Goal: Task Accomplishment & Management: Use online tool/utility

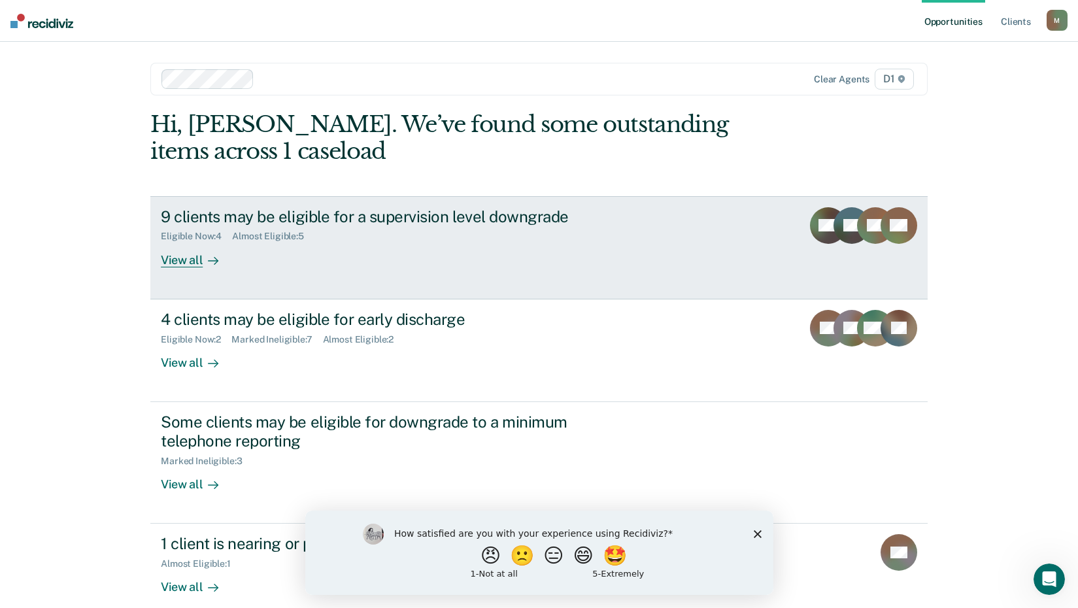
click at [173, 257] on div "View all" at bounding box center [197, 254] width 73 height 25
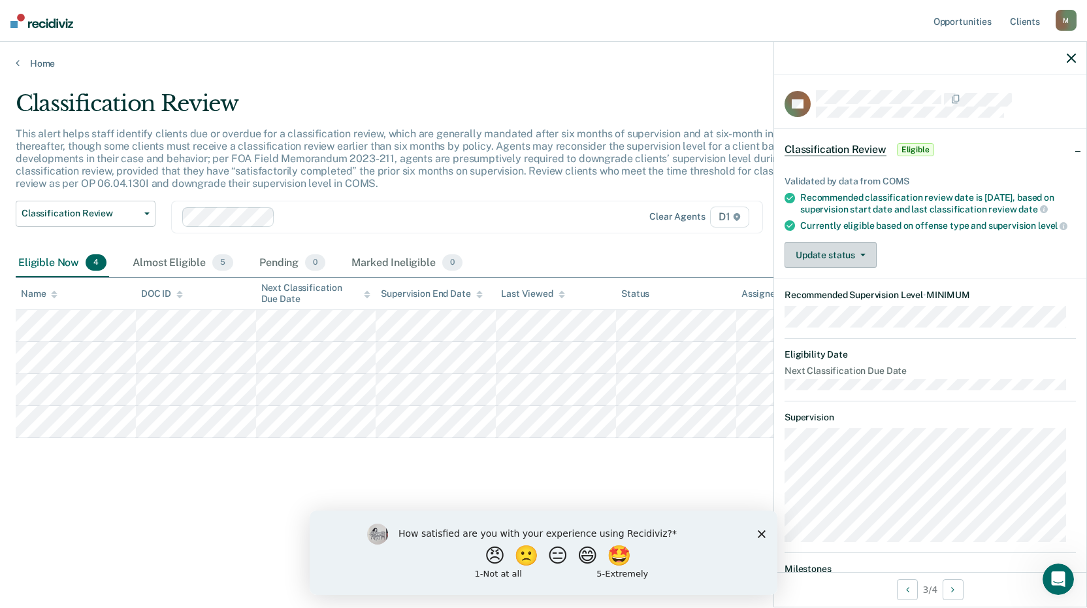
click at [860, 268] on button "Update status" at bounding box center [831, 255] width 92 height 26
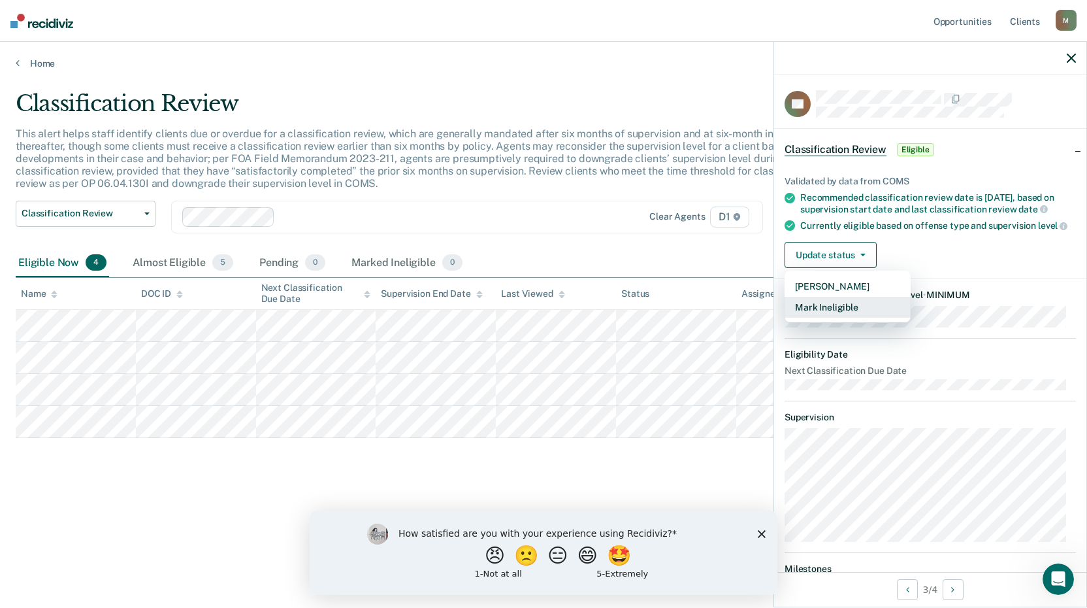
click at [835, 318] on button "Mark Ineligible" at bounding box center [848, 307] width 126 height 21
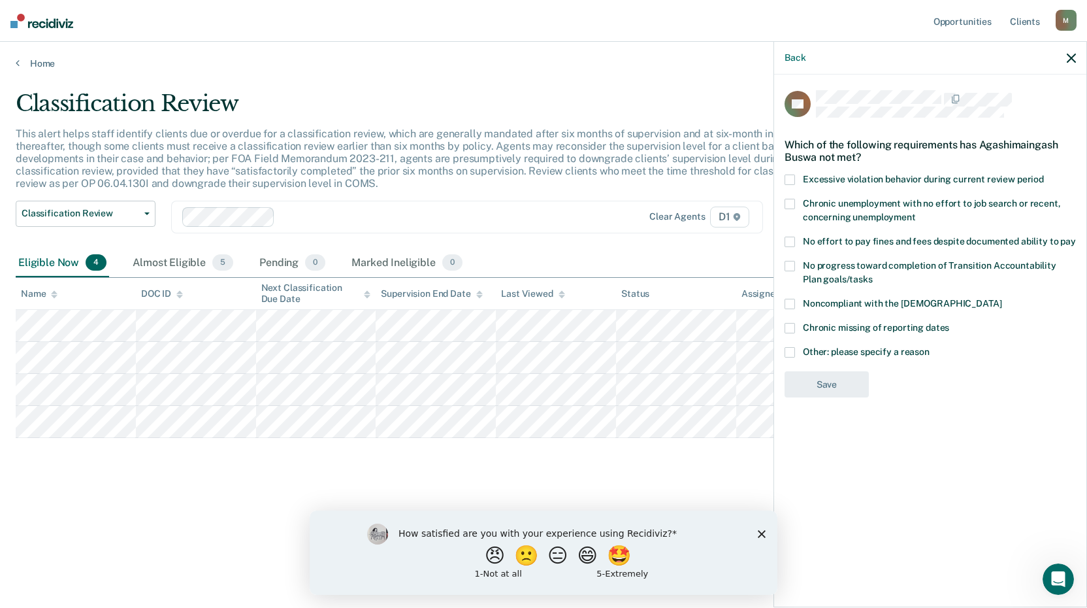
click at [786, 352] on span at bounding box center [790, 352] width 10 height 10
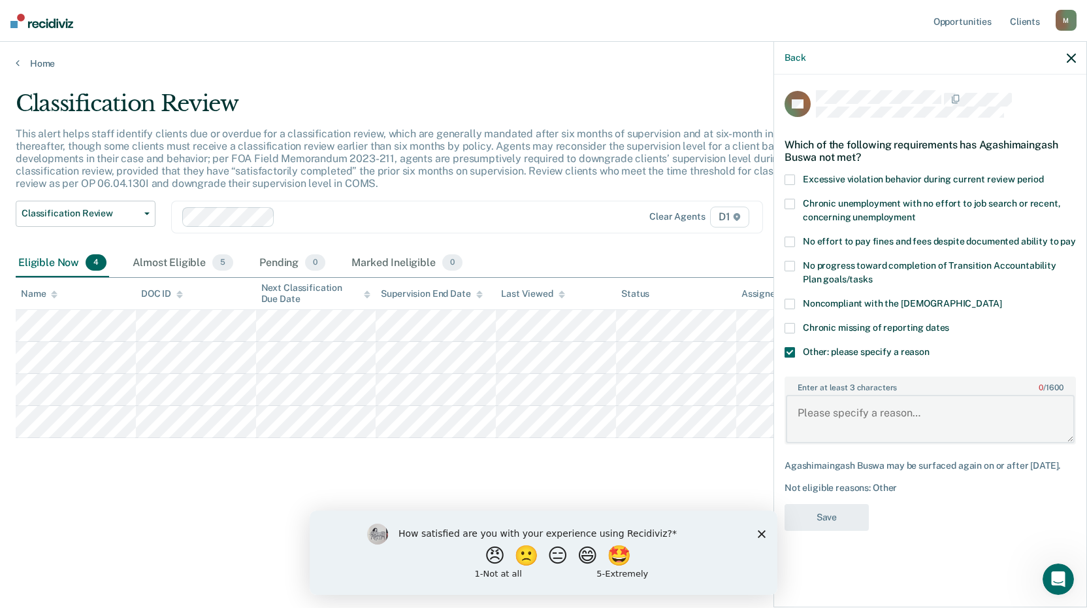
click at [857, 420] on textarea "Enter at least 3 characters 0 / 1600" at bounding box center [930, 419] width 289 height 48
click at [845, 409] on textarea "Enter at least 3 characters 0 / 1600" at bounding box center [930, 419] width 289 height 48
paste textarea "Homicide - Murder, Second Degree"
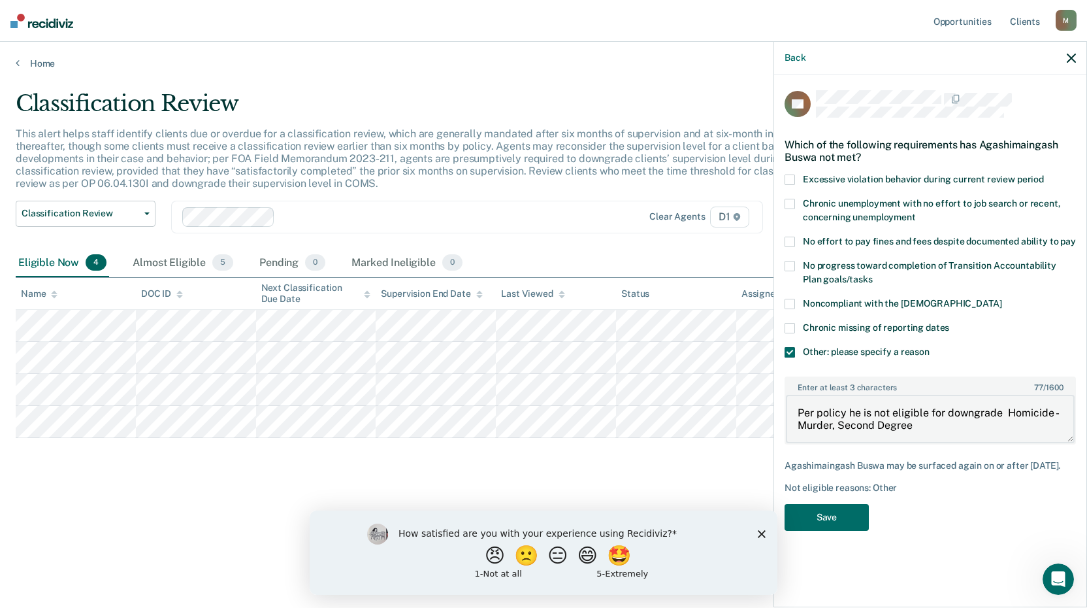
drag, startPoint x: 1002, startPoint y: 410, endPoint x: 1007, endPoint y: 449, distance: 39.6
click at [1001, 421] on textarea "Per policy he is not eligible for downgrade Homicide - Murder, Second Degree" at bounding box center [930, 419] width 289 height 48
paste textarea "Homicide - Murder, Second Degree"
click at [1023, 427] on textarea "Per policy he is not eligible for downgrade due to his offense (Homicide - Murd…" at bounding box center [930, 419] width 289 height 48
drag, startPoint x: 1017, startPoint y: 422, endPoint x: 787, endPoint y: 417, distance: 230.1
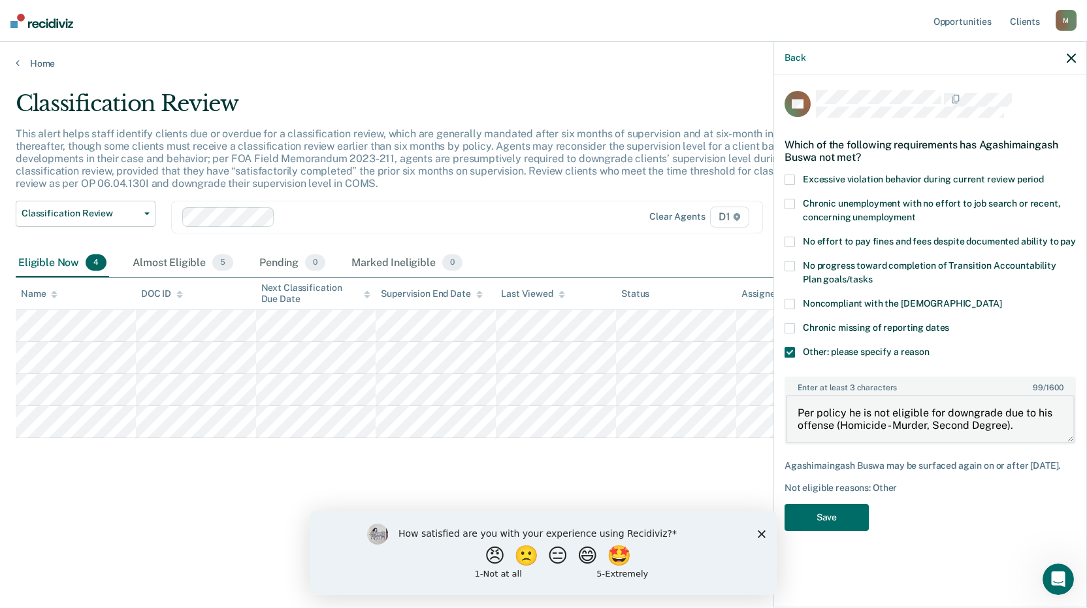
click at [775, 408] on div "AB Which of the following requirements has Agashimaingash Buswa not met? Excess…" at bounding box center [930, 339] width 312 height 530
type textarea "Per policy he is not eligible for downgrade due to his offense (Homicide - Murd…"
click at [848, 525] on button "Save" at bounding box center [827, 517] width 84 height 27
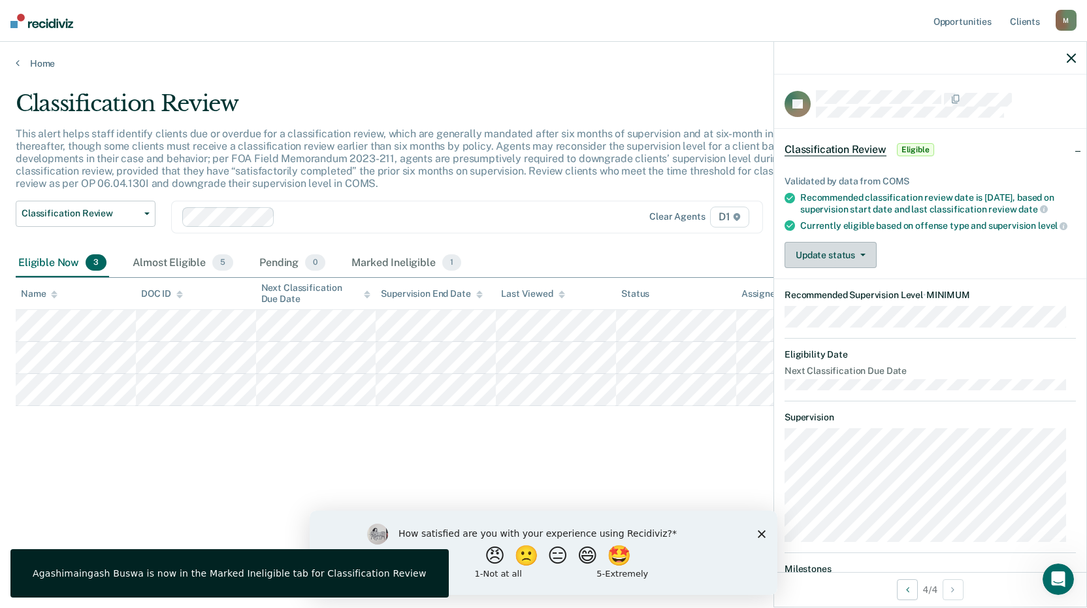
click at [833, 268] on button "Update status" at bounding box center [831, 255] width 92 height 26
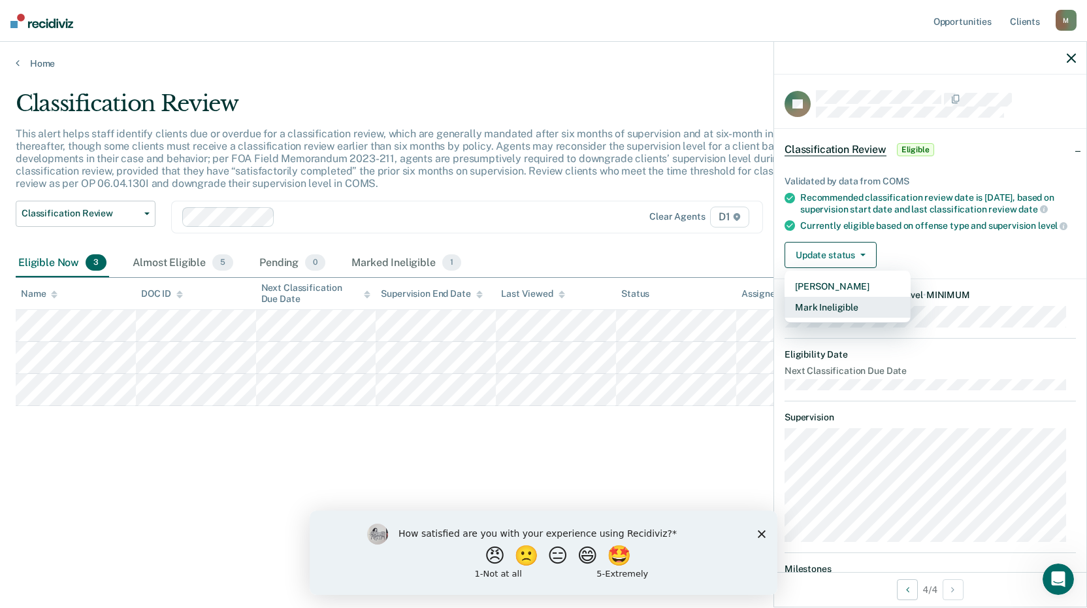
click at [836, 318] on button "Mark Ineligible" at bounding box center [848, 307] width 126 height 21
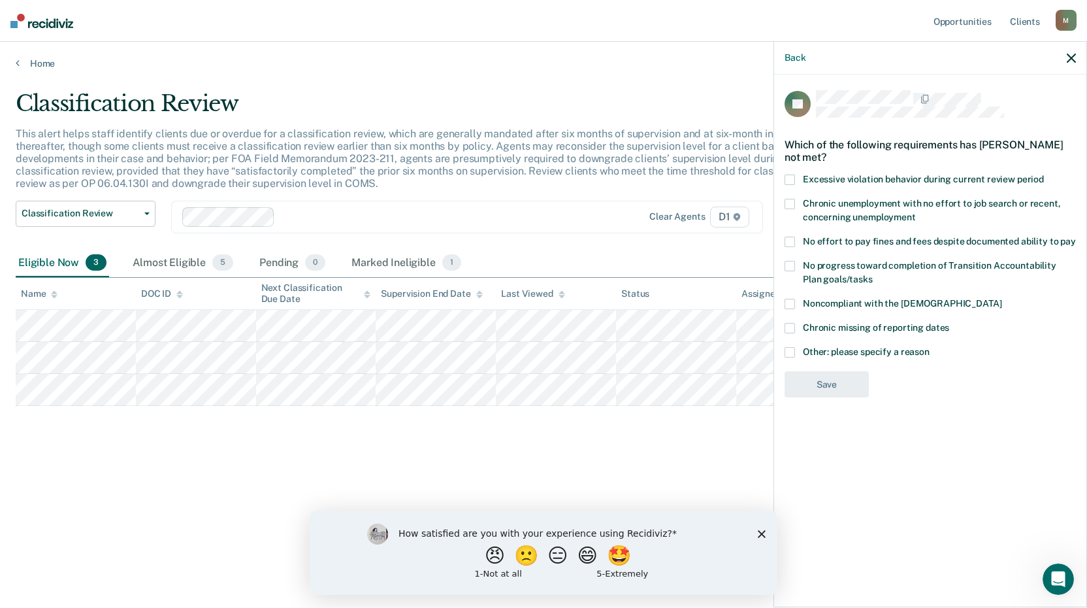
click at [789, 355] on span at bounding box center [790, 352] width 10 height 10
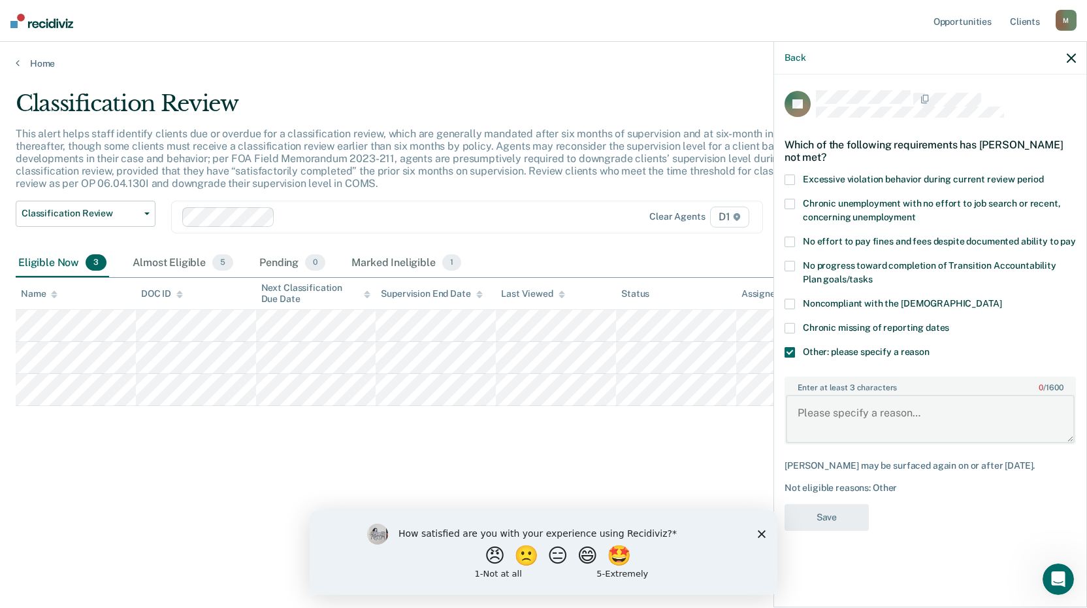
click at [842, 406] on textarea "Enter at least 3 characters 0 / 1600" at bounding box center [930, 419] width 289 height 48
paste textarea "Per policy he is not eligible for downgrade due to his offense (Homicide - Murd…"
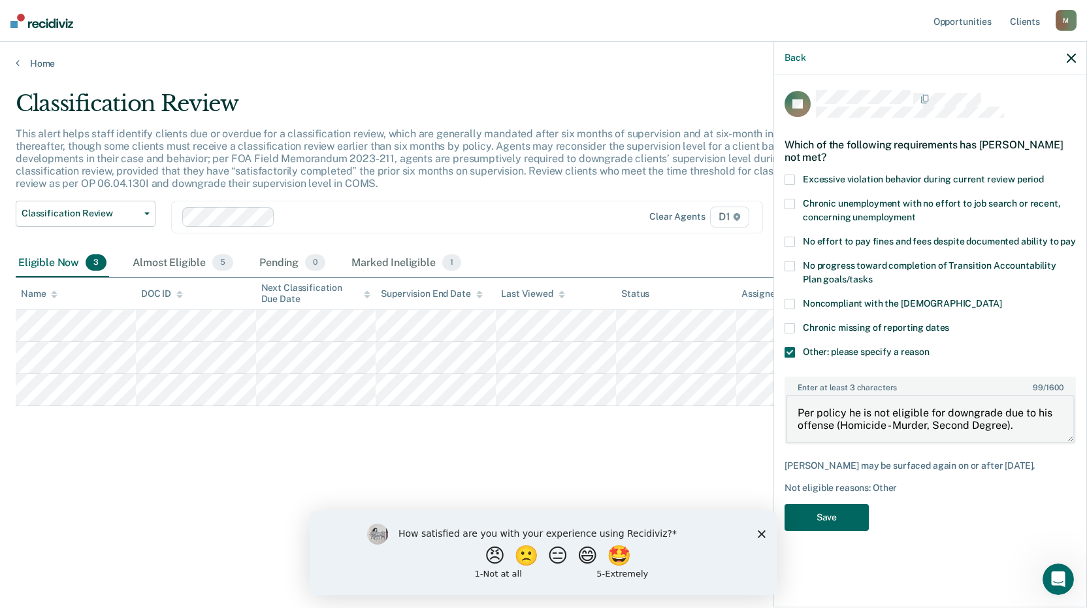
type textarea "Per policy he is not eligible for downgrade due to his offense (Homicide - Murd…"
click at [838, 525] on button "Save" at bounding box center [827, 517] width 84 height 27
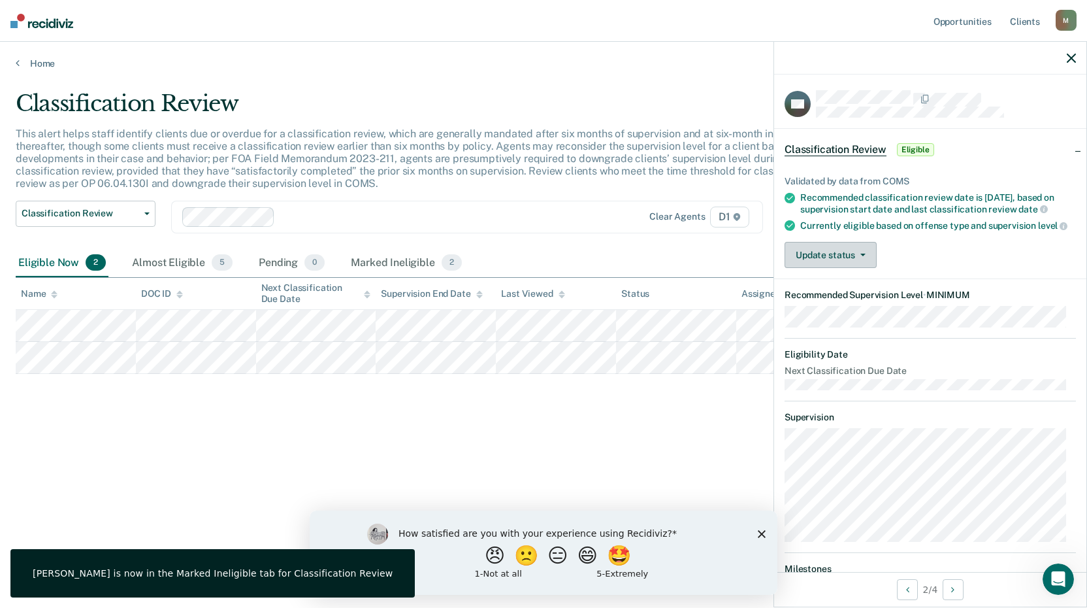
click at [853, 268] on button "Update status" at bounding box center [831, 255] width 92 height 26
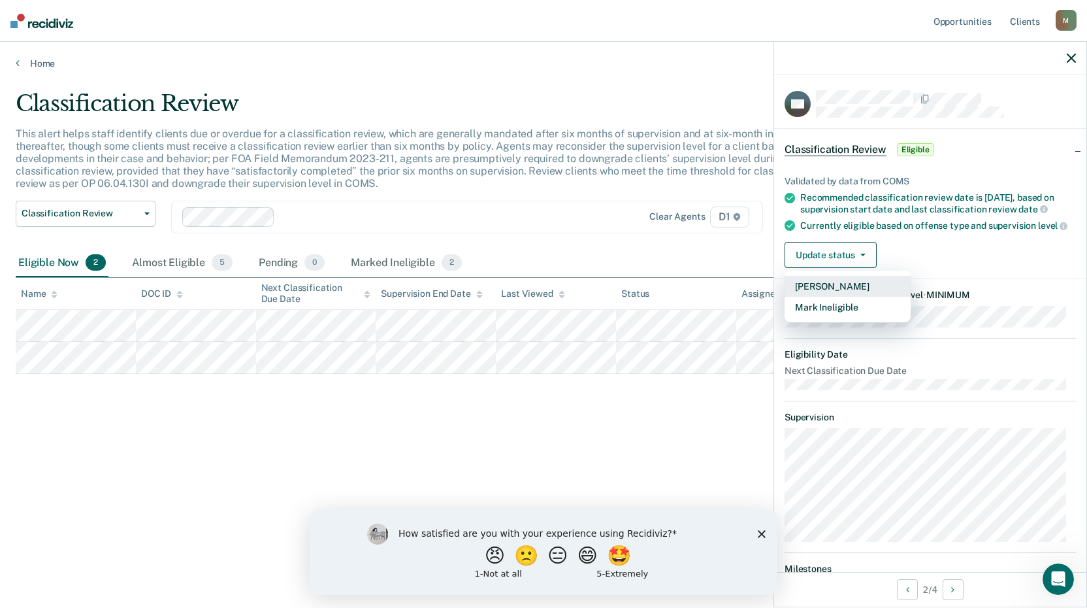
click at [866, 297] on button "[PERSON_NAME]" at bounding box center [848, 286] width 126 height 21
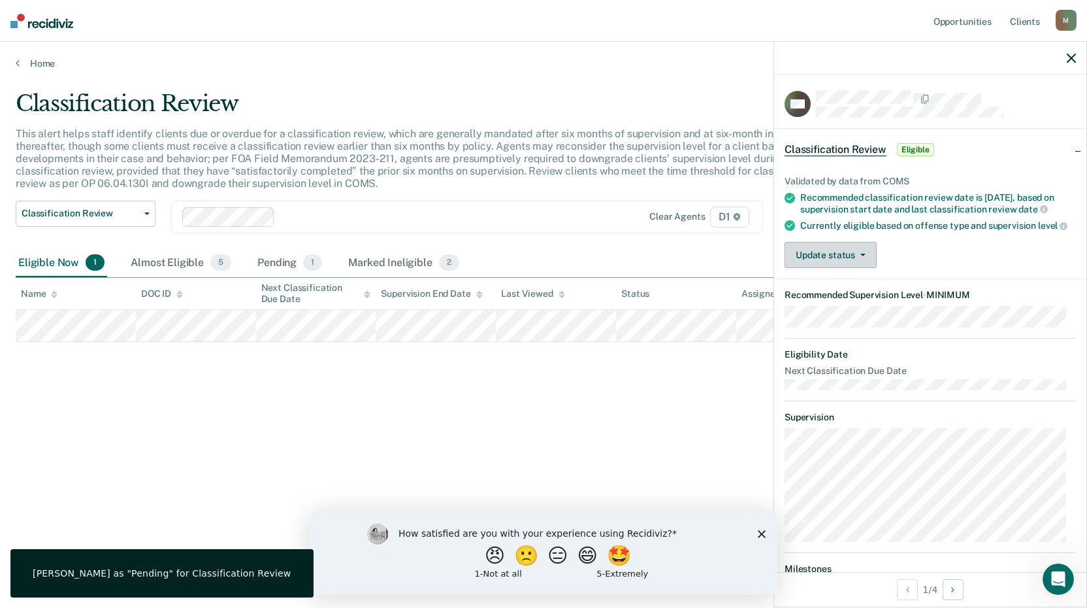
click at [842, 256] on button "Update status" at bounding box center [831, 255] width 92 height 26
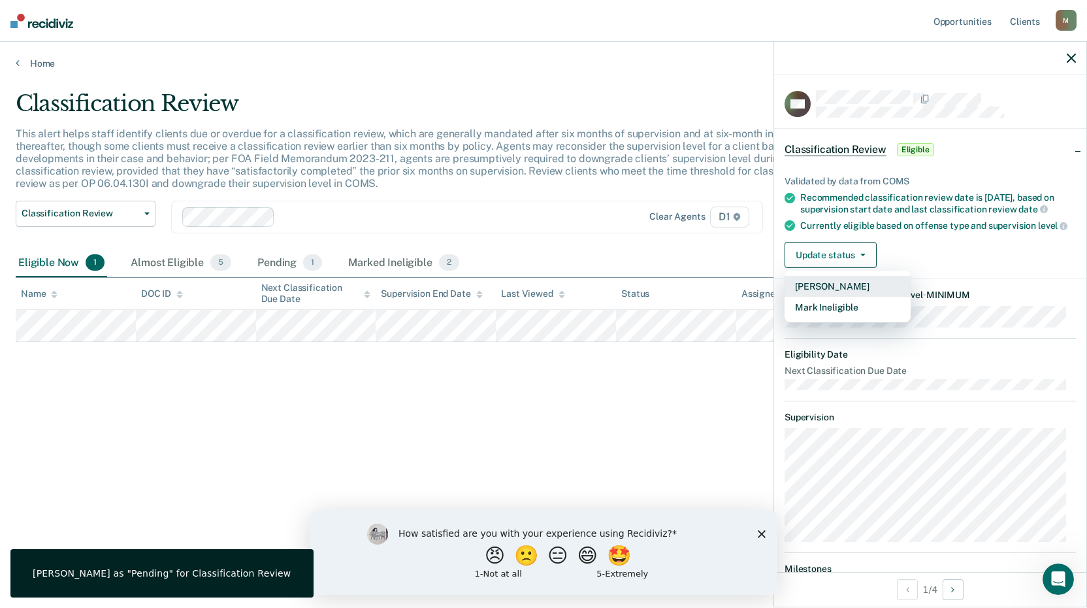
click at [832, 297] on button "[PERSON_NAME]" at bounding box center [848, 286] width 126 height 21
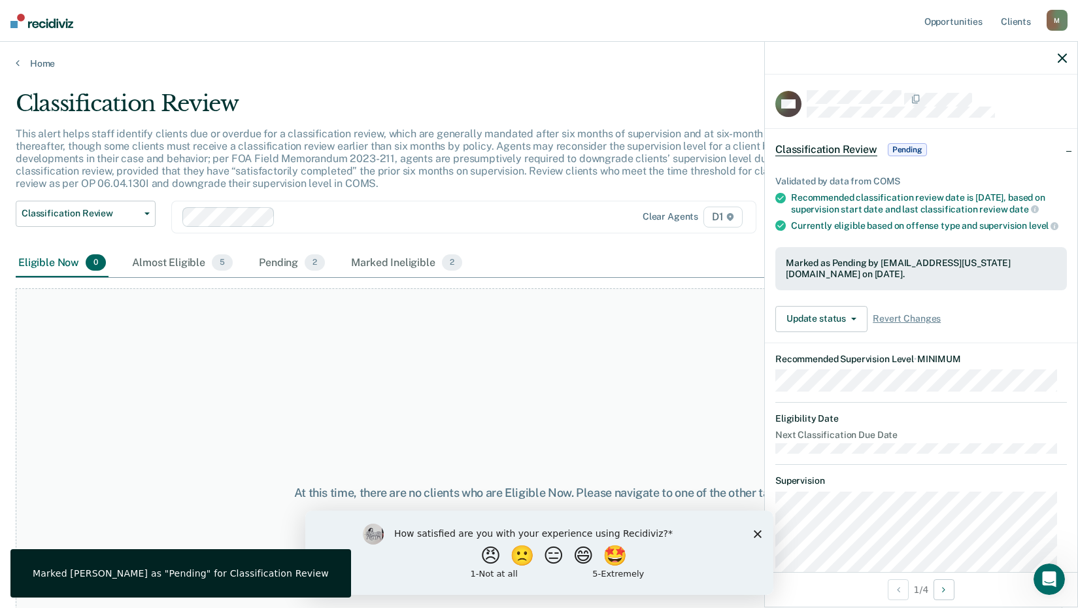
click at [354, 331] on div "At this time, there are no clients who are Eligible Now. Please navigate to one…" at bounding box center [539, 492] width 1046 height 409
click at [29, 61] on link "Home" at bounding box center [539, 64] width 1046 height 12
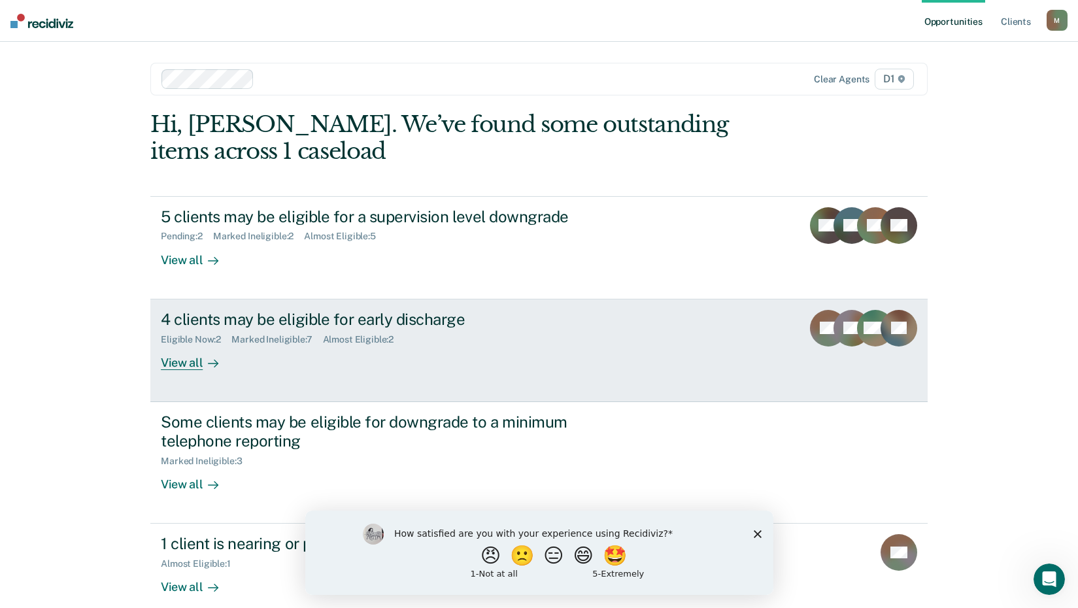
click at [181, 369] on div "View all" at bounding box center [197, 356] width 73 height 25
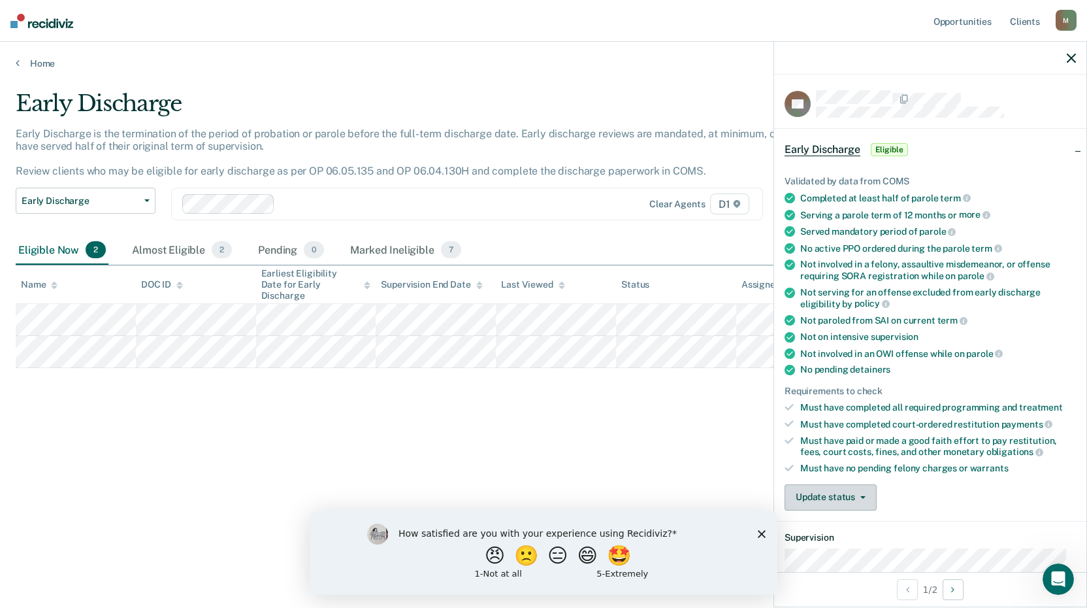
click at [861, 497] on icon "button" at bounding box center [863, 497] width 5 height 3
click at [854, 531] on button "[PERSON_NAME]" at bounding box center [848, 528] width 126 height 21
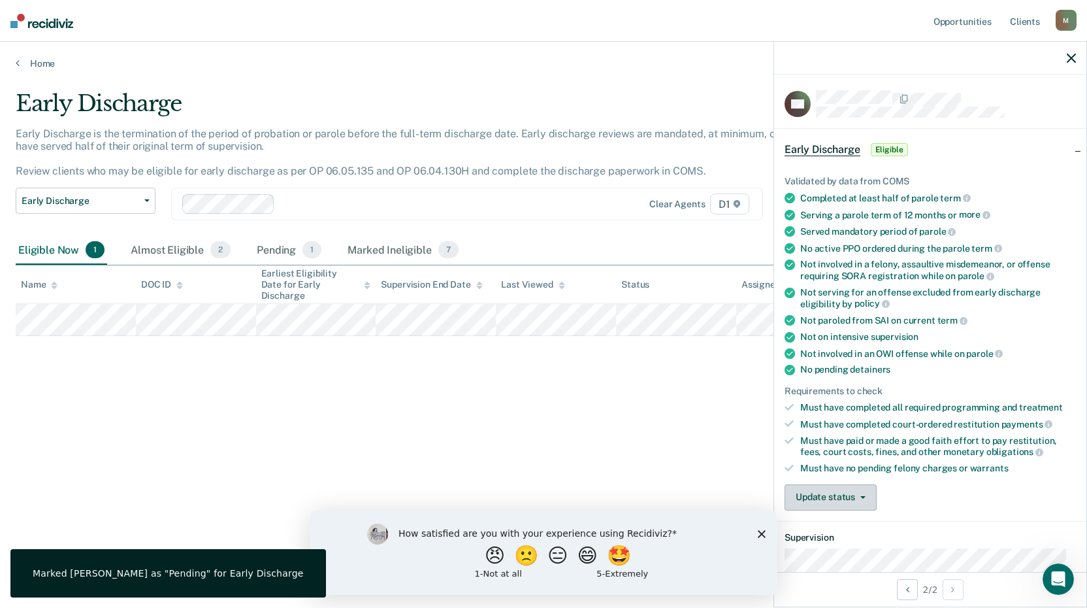
click at [850, 498] on button "Update status" at bounding box center [831, 497] width 92 height 26
click at [861, 551] on button "Mark Ineligible" at bounding box center [848, 549] width 126 height 21
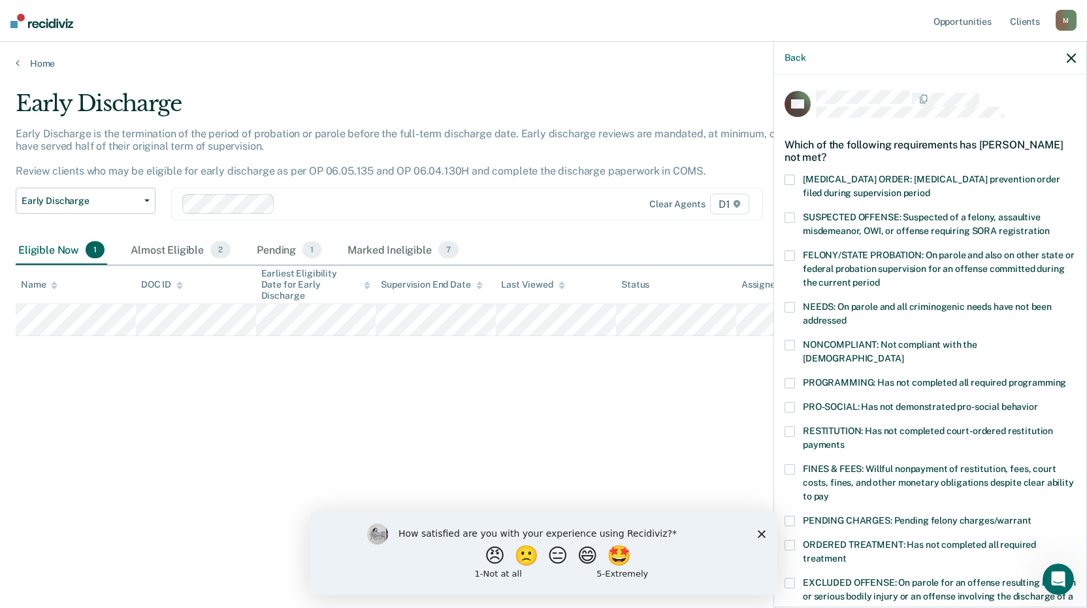
click at [787, 464] on span at bounding box center [790, 469] width 10 height 10
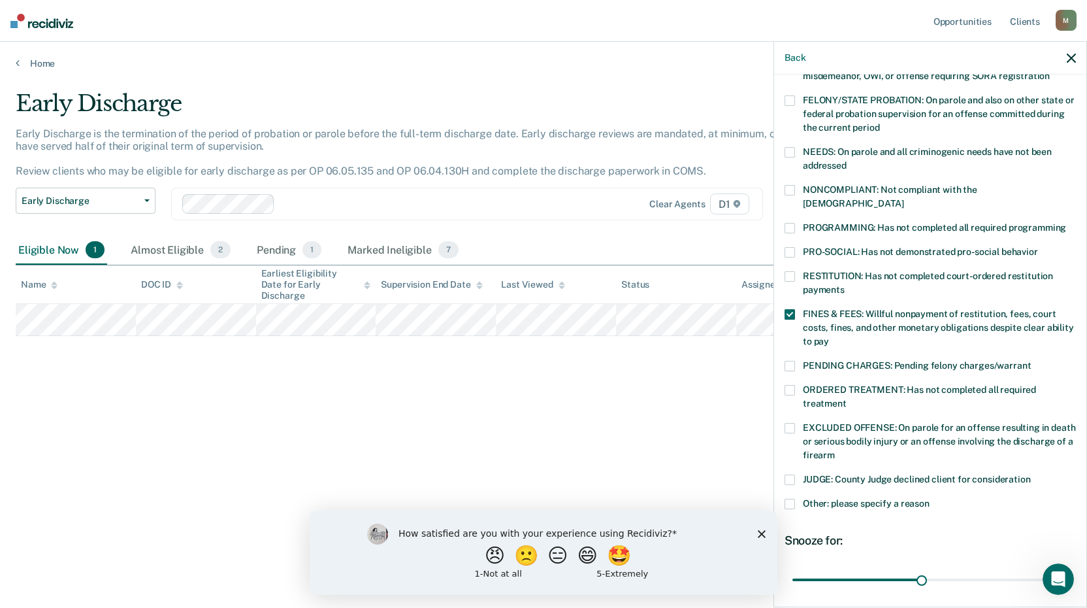
scroll to position [196, 0]
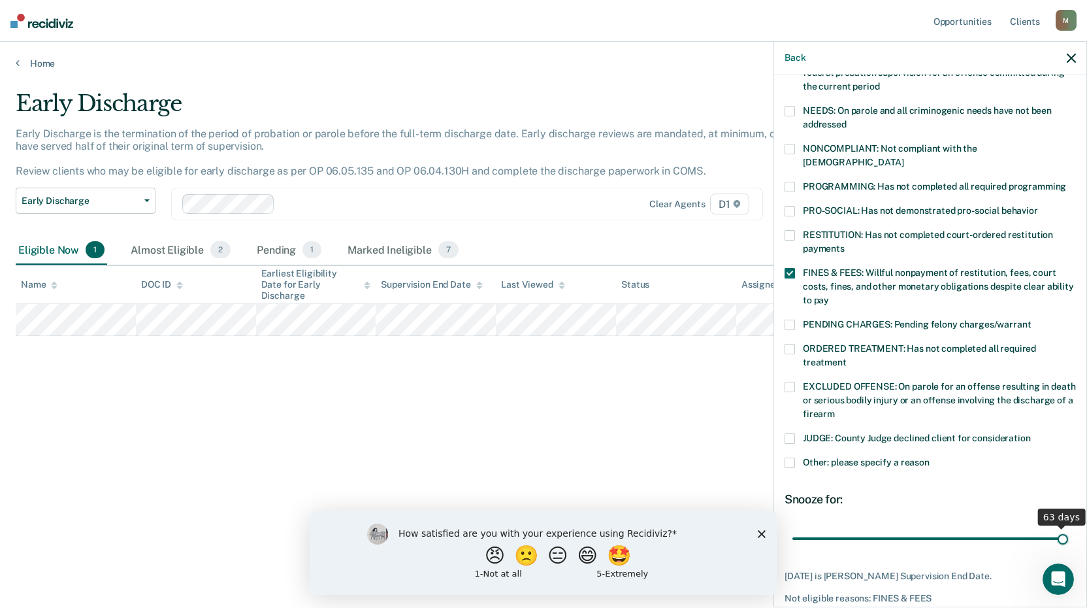
drag, startPoint x: 917, startPoint y: 523, endPoint x: 1109, endPoint y: 508, distance: 192.1
type input "63"
click at [1068, 527] on input "range" at bounding box center [931, 538] width 276 height 23
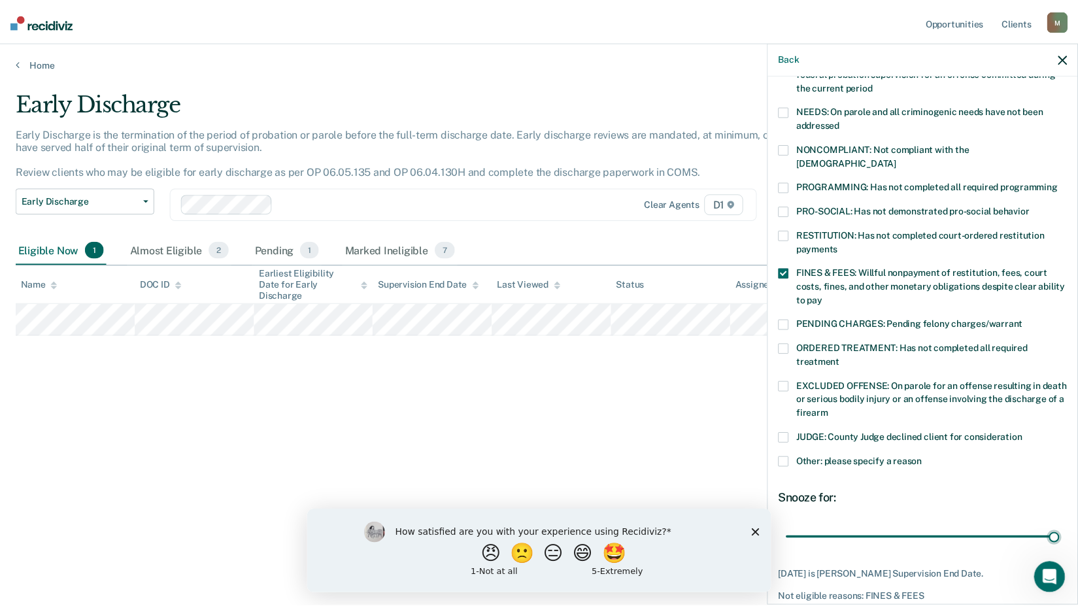
scroll to position [240, 0]
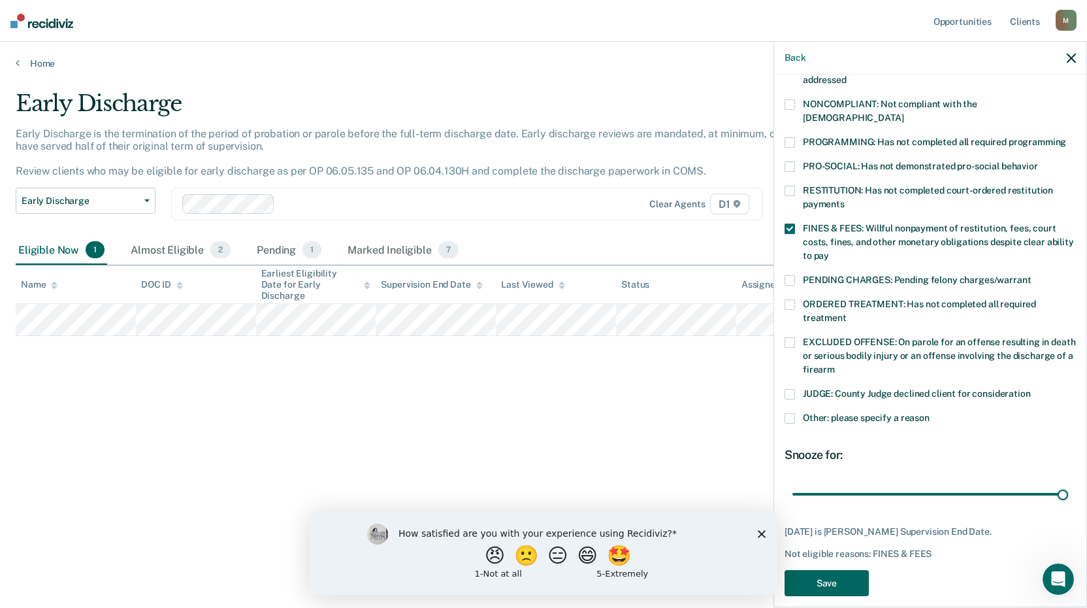
click at [846, 570] on button "Save" at bounding box center [827, 583] width 84 height 27
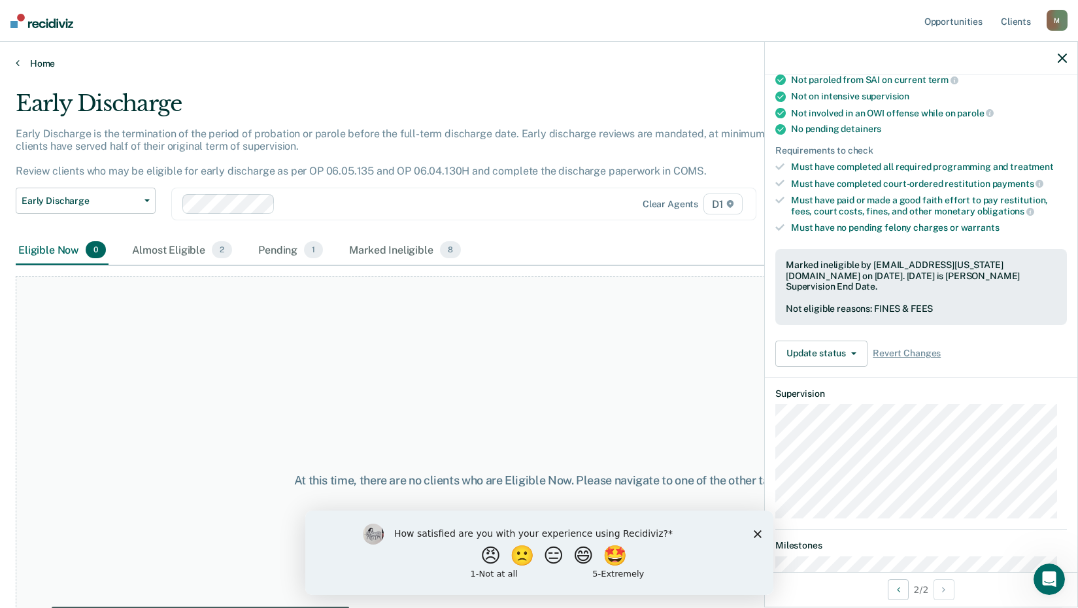
click at [38, 58] on link "Home" at bounding box center [539, 64] width 1046 height 12
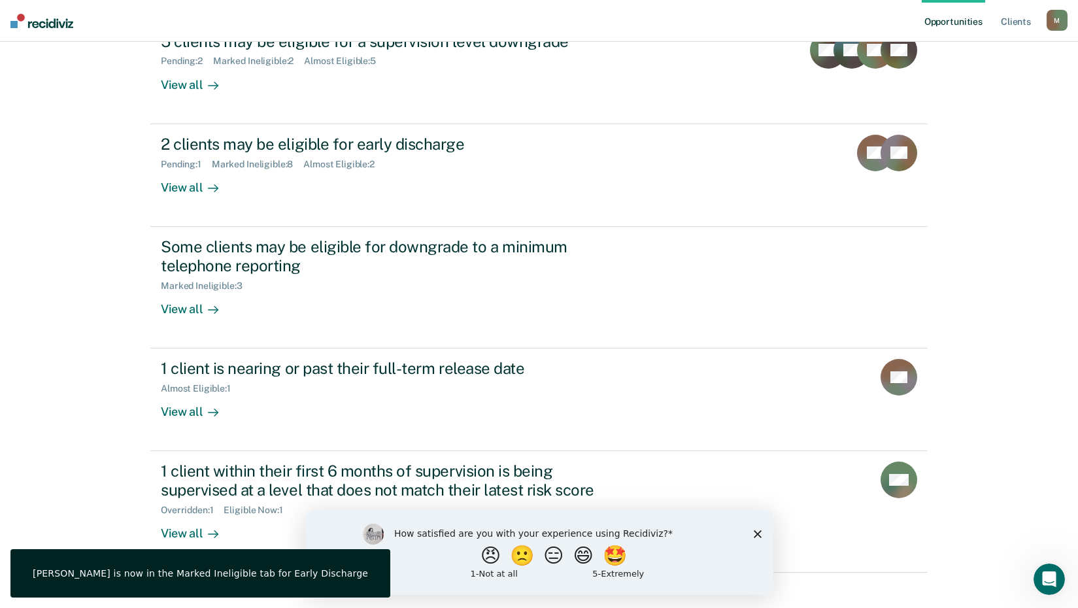
scroll to position [192, 0]
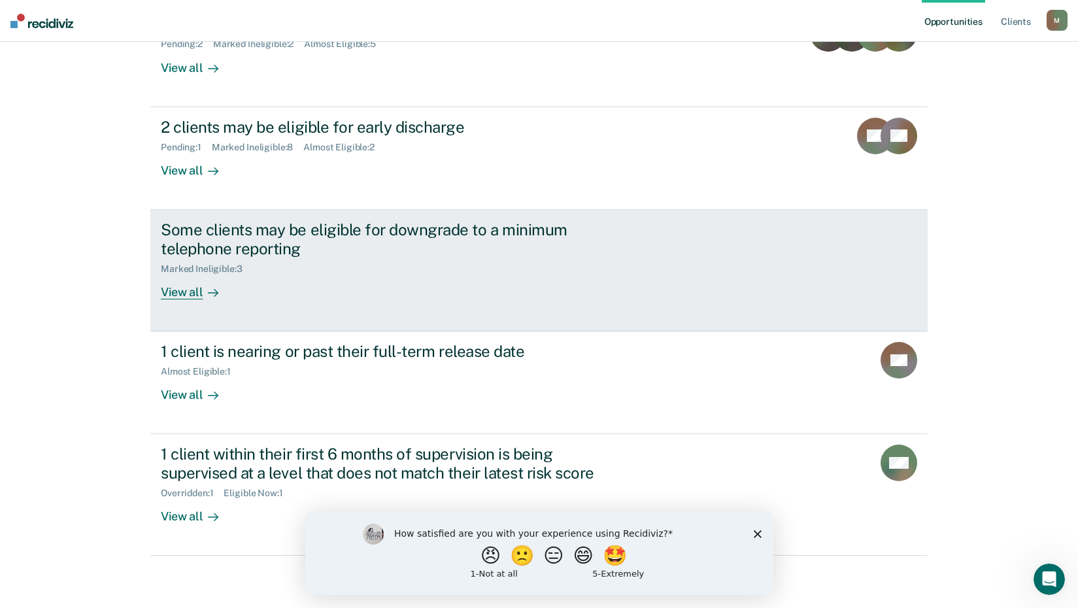
click at [174, 297] on div "View all" at bounding box center [197, 286] width 73 height 25
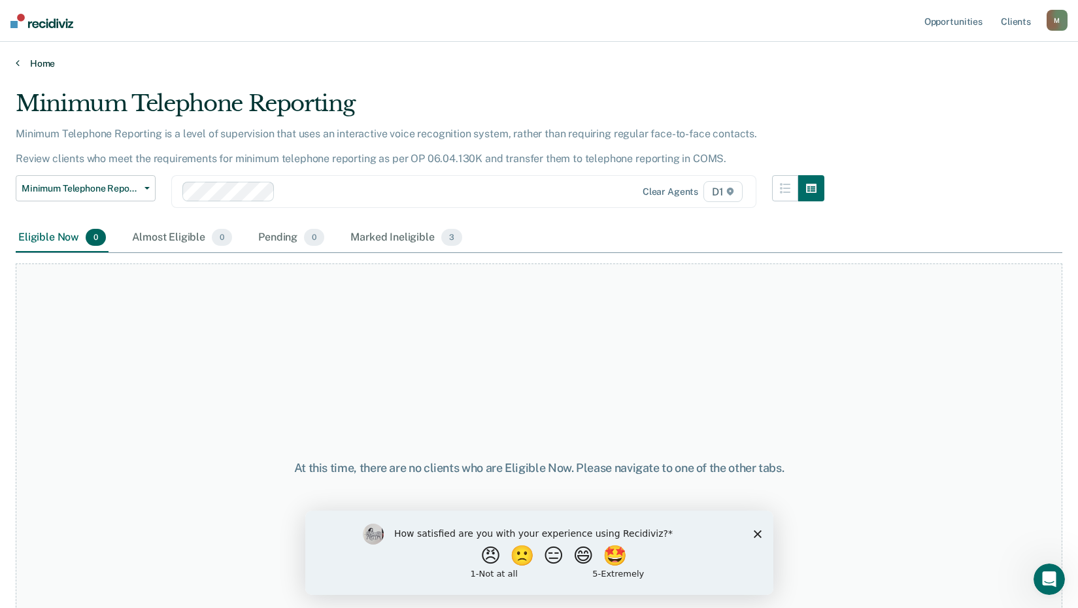
click at [33, 63] on link "Home" at bounding box center [539, 64] width 1046 height 12
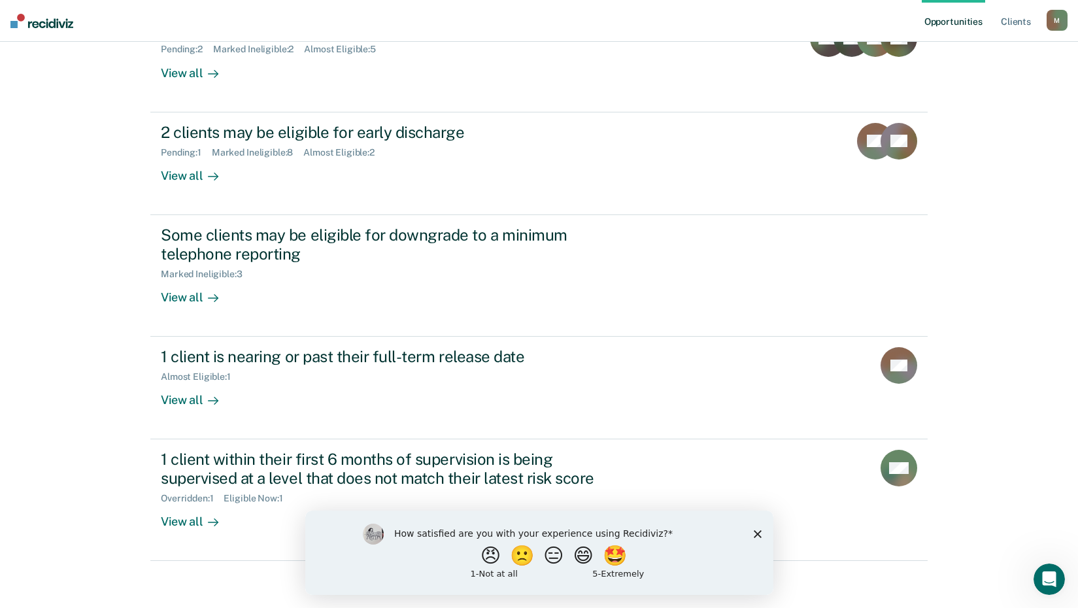
scroll to position [192, 0]
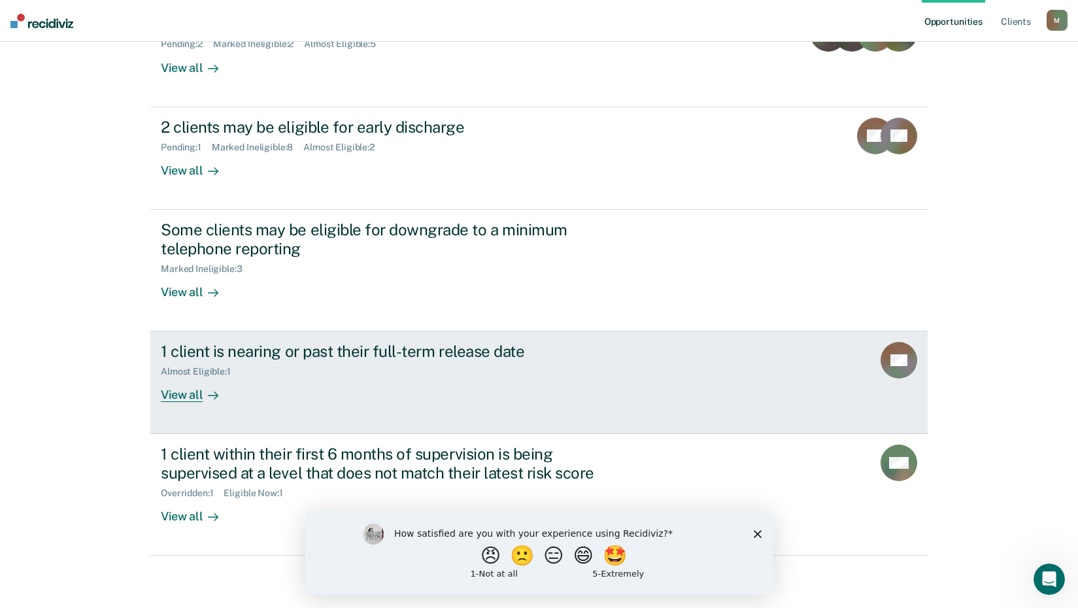
click at [182, 397] on div "View all" at bounding box center [197, 389] width 73 height 25
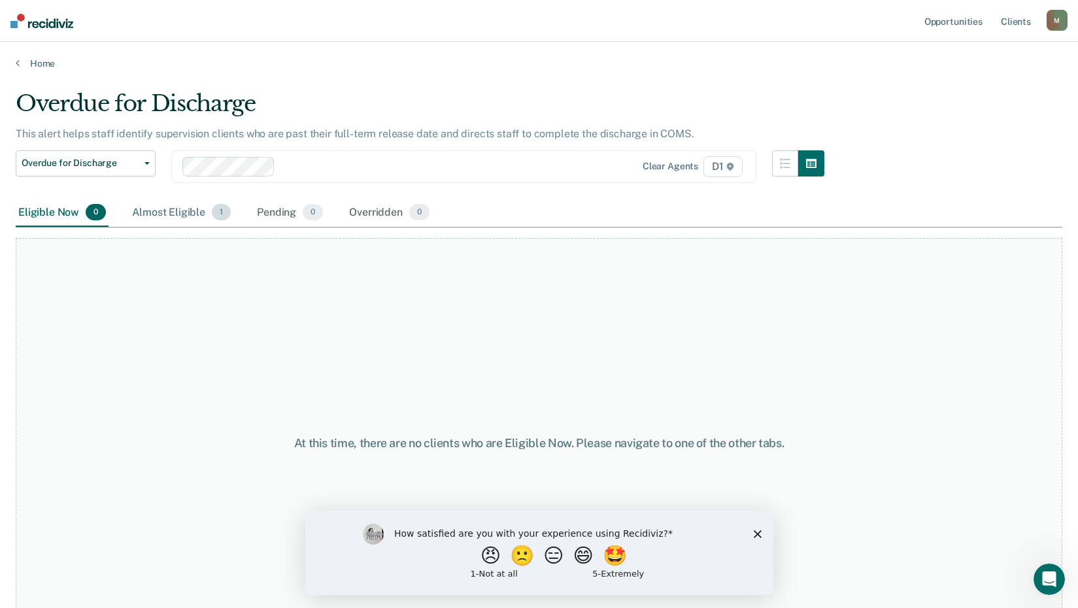
click at [168, 214] on div "Almost Eligible 1" at bounding box center [181, 213] width 104 height 29
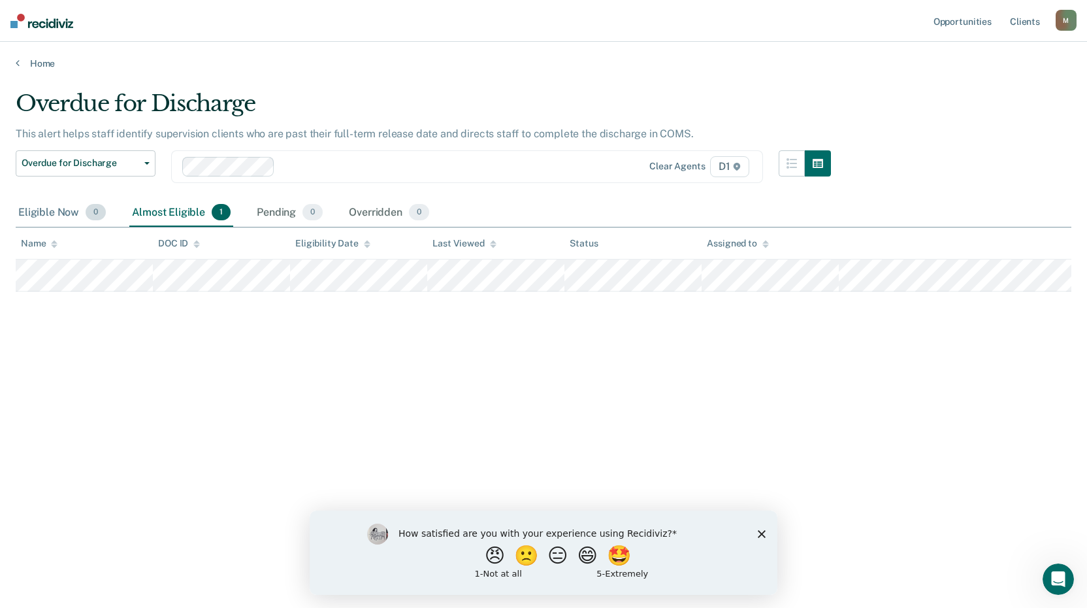
click at [52, 214] on div "Eligible Now 0" at bounding box center [62, 213] width 93 height 29
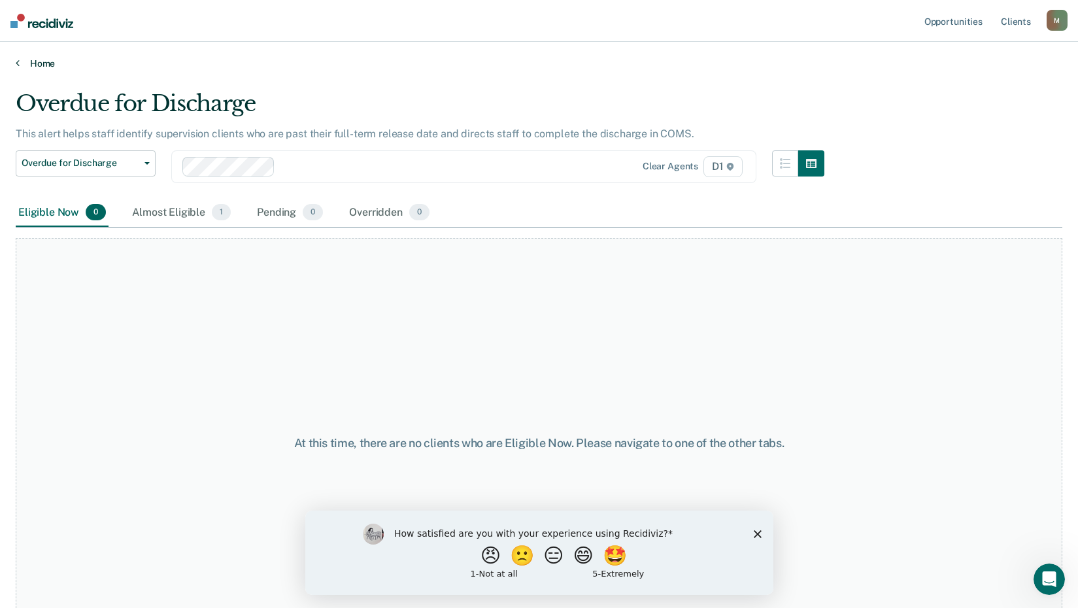
click at [26, 66] on link "Home" at bounding box center [539, 64] width 1046 height 12
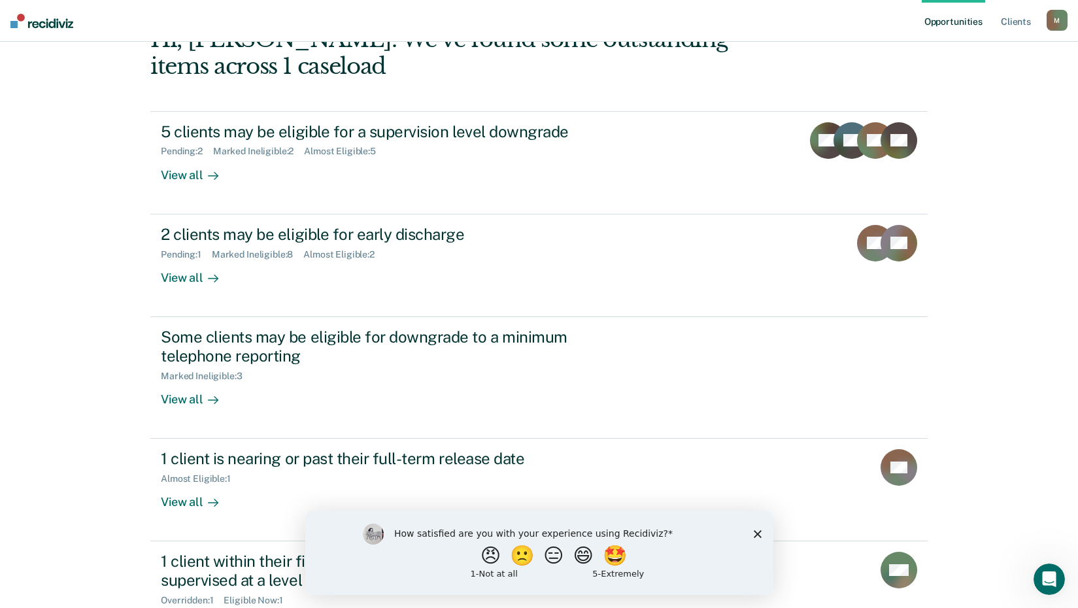
scroll to position [192, 0]
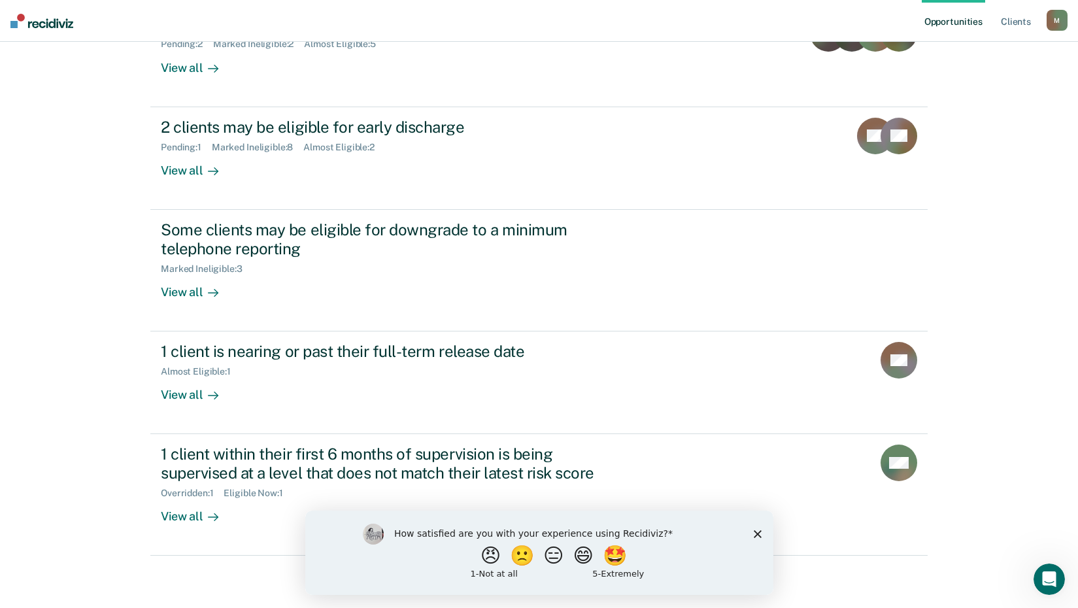
click at [759, 535] on polygon "Close survey" at bounding box center [757, 533] width 8 height 8
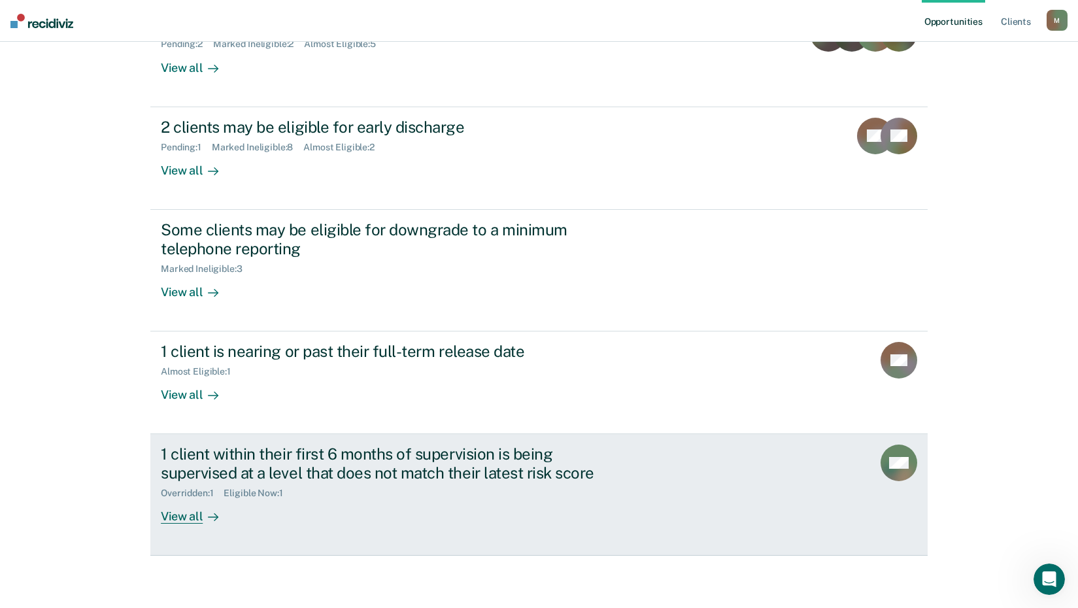
click at [182, 512] on div "View all" at bounding box center [197, 511] width 73 height 25
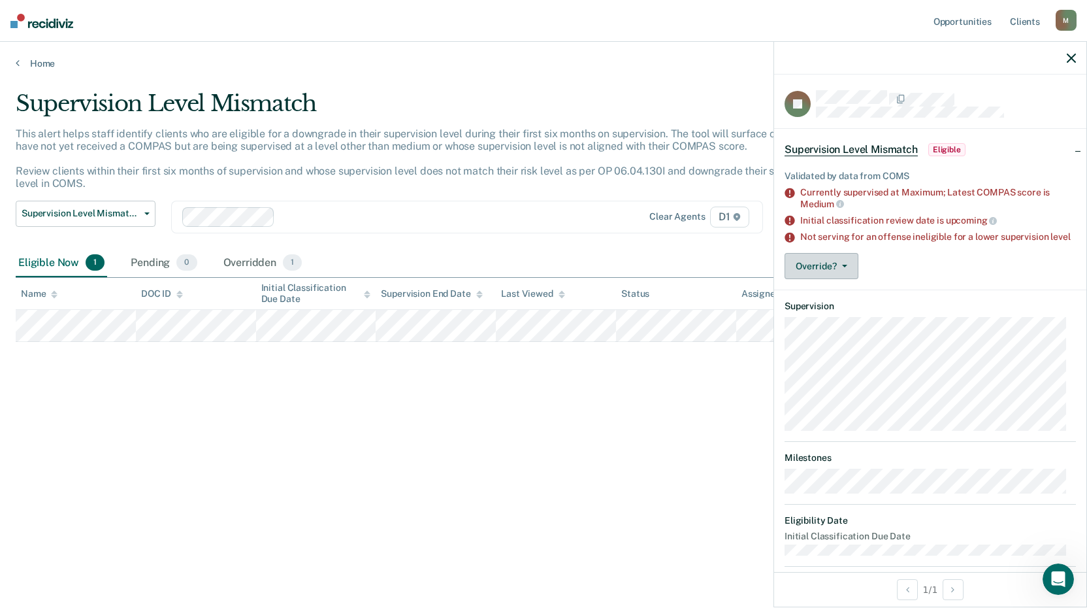
click at [836, 271] on button "Override?" at bounding box center [822, 266] width 74 height 26
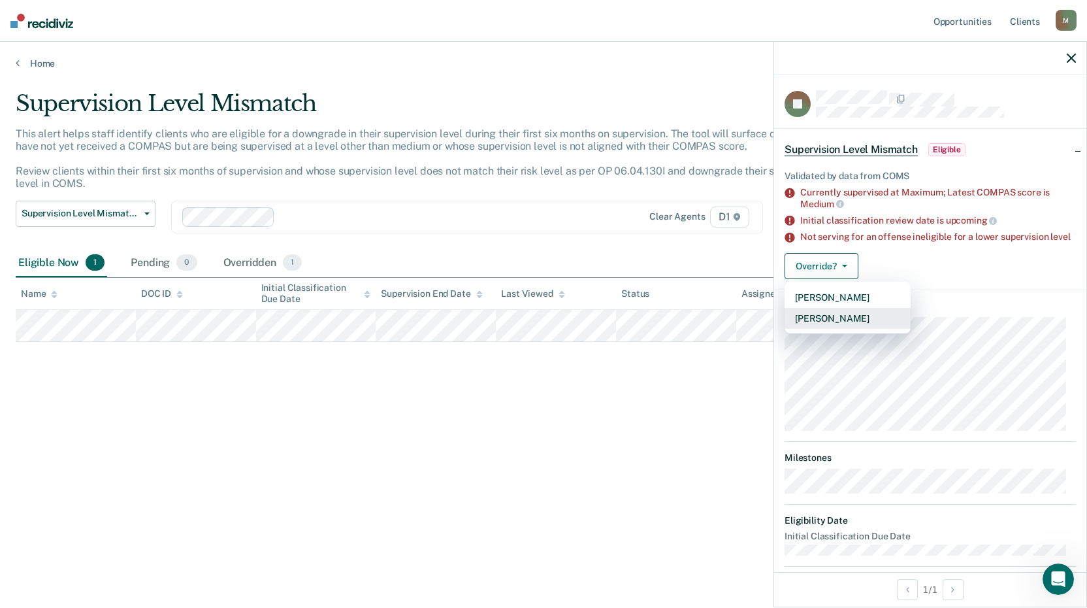
click at [844, 326] on button "[PERSON_NAME]" at bounding box center [848, 318] width 126 height 21
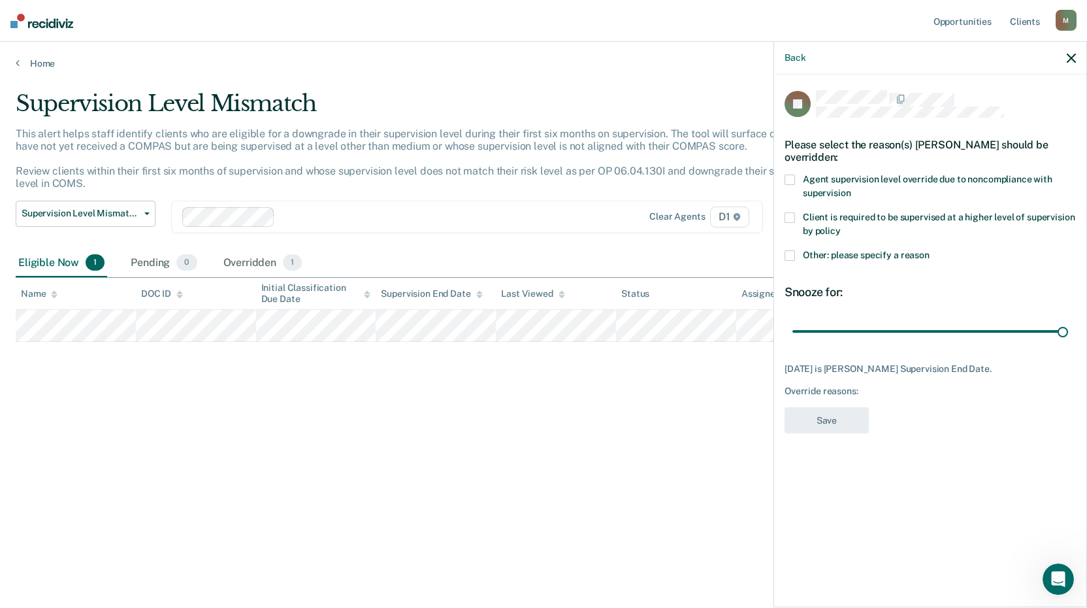
click at [793, 179] on span at bounding box center [790, 179] width 10 height 10
click at [797, 252] on label "Other: please specify a reason" at bounding box center [930, 257] width 291 height 14
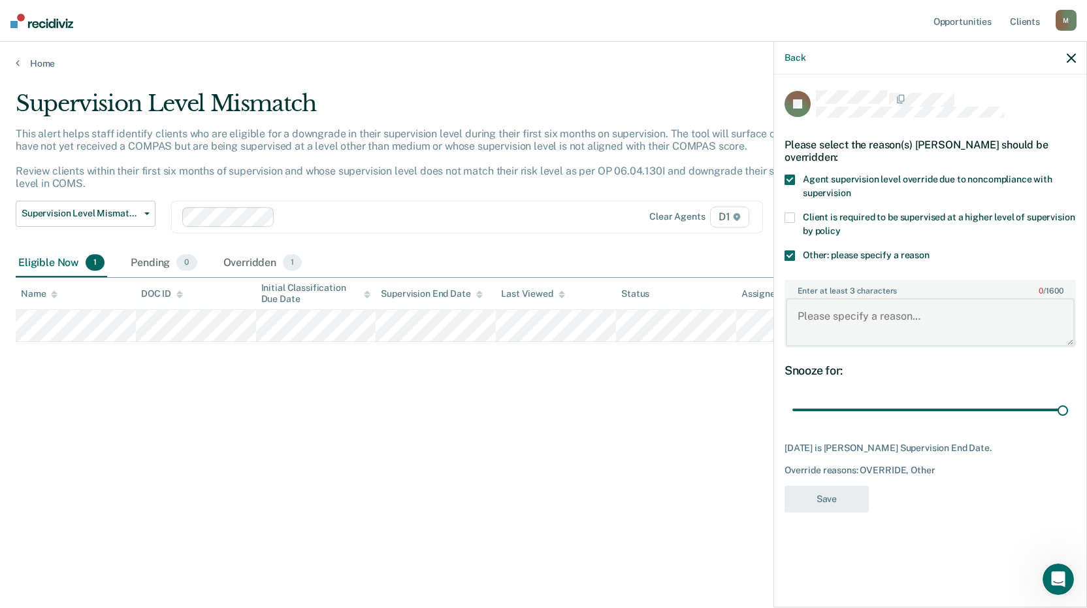
click at [838, 307] on textarea "Enter at least 3 characters 0 / 1600" at bounding box center [930, 322] width 289 height 48
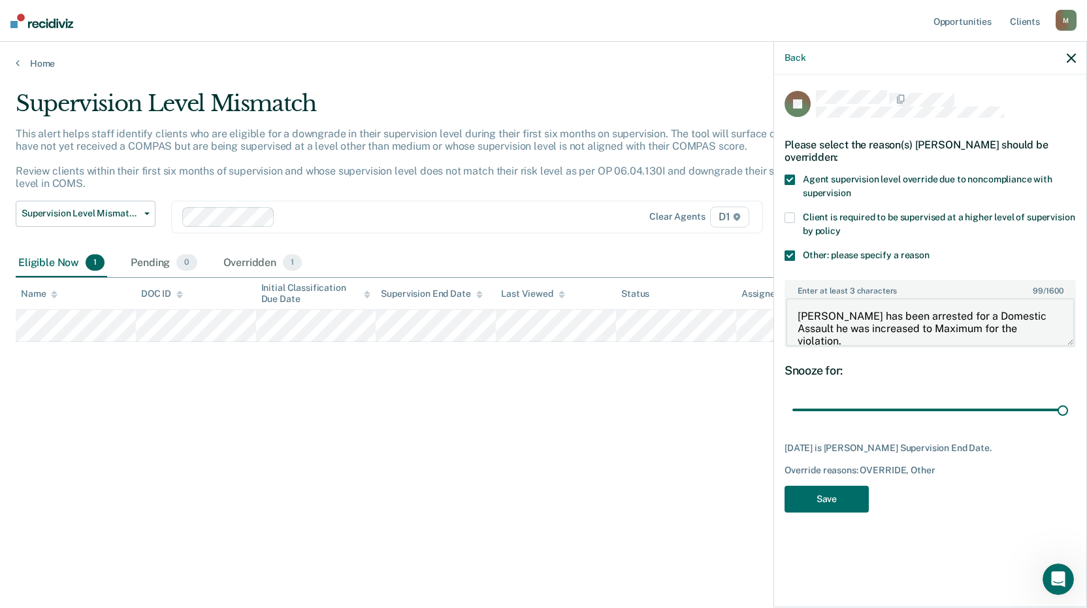
type textarea "[PERSON_NAME] has been arrested for a Domestic Assault he was increased to Maxi…"
click at [790, 178] on span at bounding box center [790, 179] width 10 height 10
click at [846, 497] on button "Save" at bounding box center [827, 499] width 84 height 27
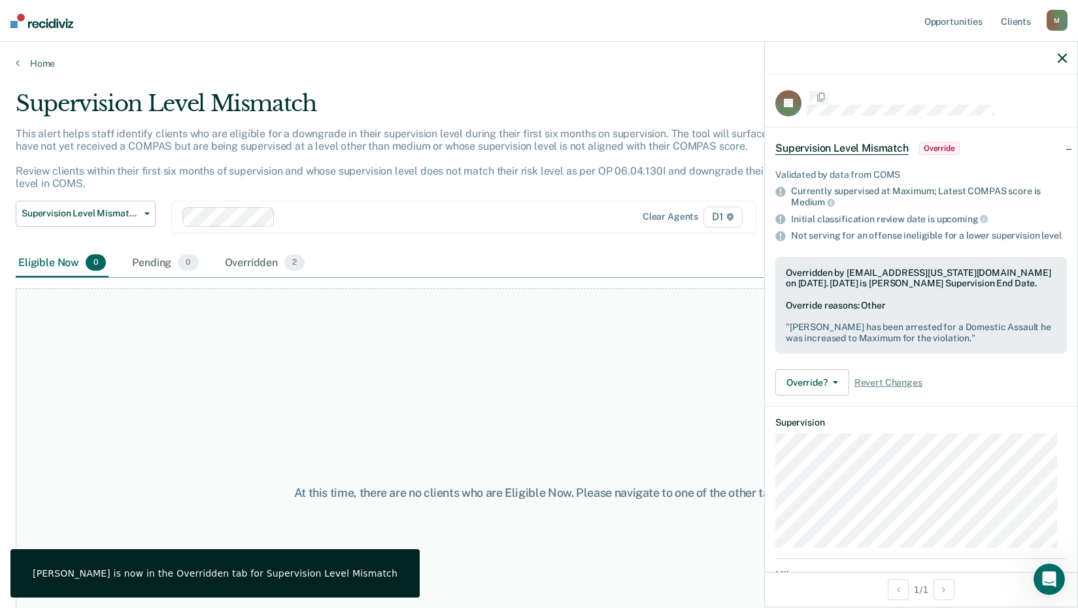
click at [133, 376] on div "At this time, there are no clients who are Eligible Now. Please navigate to one…" at bounding box center [539, 492] width 1046 height 409
click at [27, 63] on link "Home" at bounding box center [539, 64] width 1046 height 12
